Goal: Navigation & Orientation: Find specific page/section

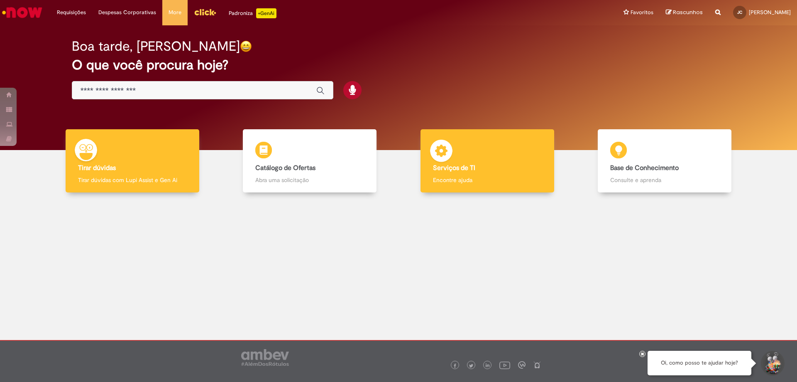
click at [465, 150] on div "Serviços de TI Serviços de TI Encontre ajuda" at bounding box center [488, 161] width 134 height 64
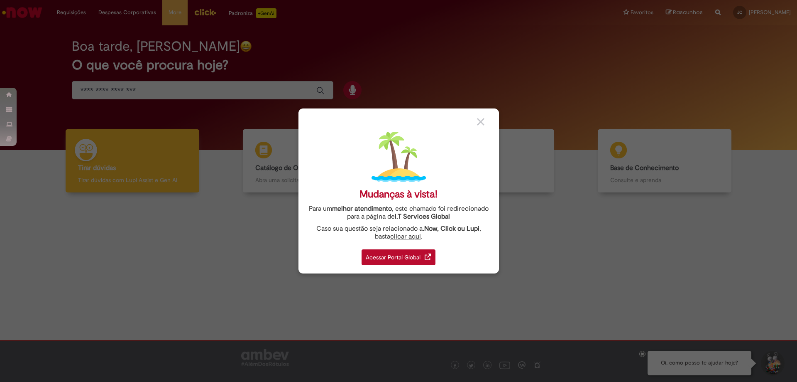
click at [418, 251] on div "Acessar Portal Global" at bounding box center [399, 257] width 74 height 16
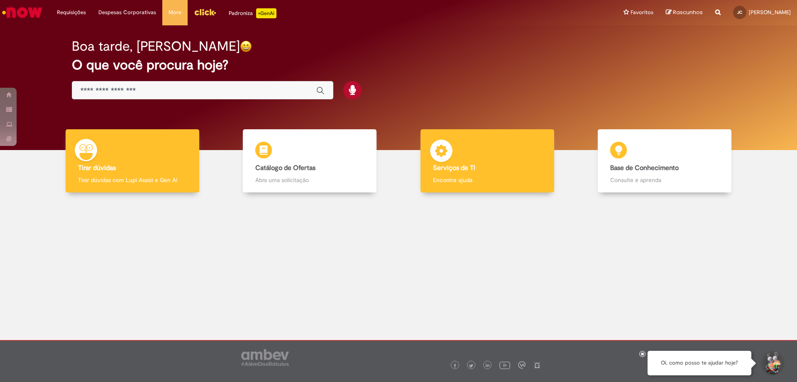
click at [479, 155] on div "Serviços de TI Serviços de TI Encontre ajuda" at bounding box center [488, 161] width 134 height 64
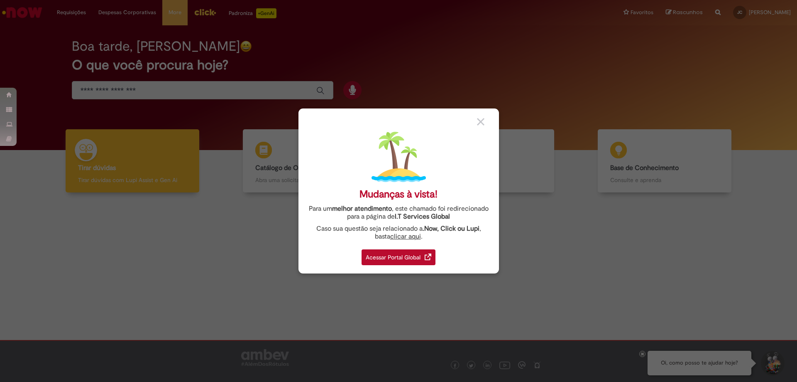
click at [406, 257] on div "Acessar Portal Global" at bounding box center [399, 257] width 74 height 16
